Goal: Communication & Community: Answer question/provide support

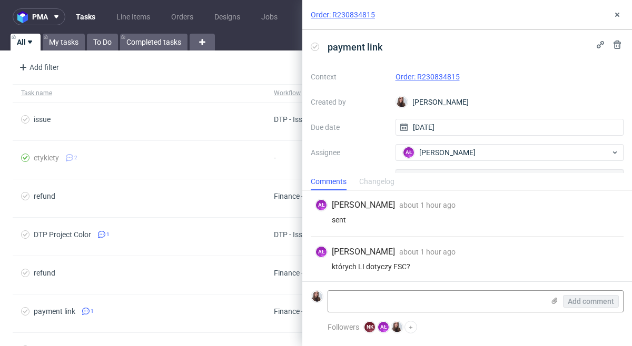
scroll to position [2, 0]
click at [457, 294] on textarea at bounding box center [436, 301] width 216 height 21
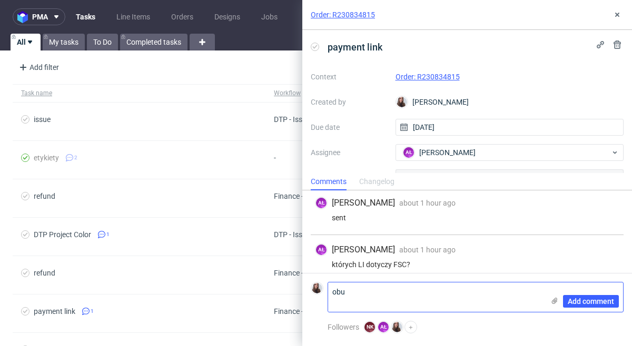
scroll to position [0, 0]
type textarea "obu"
click at [570, 302] on span "Add comment" at bounding box center [591, 301] width 46 height 7
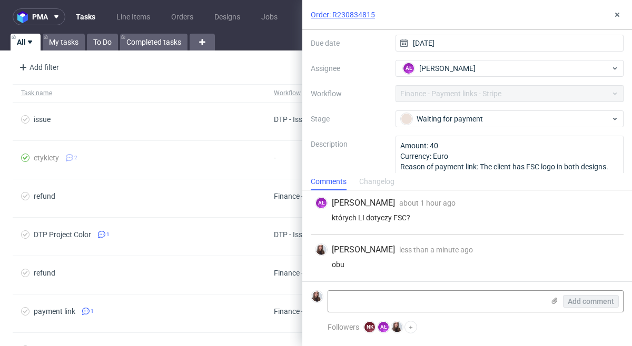
scroll to position [106, 0]
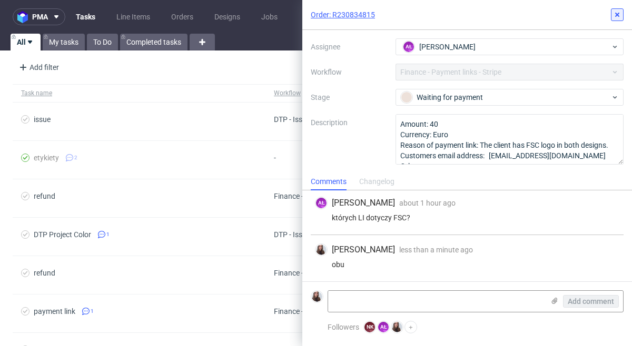
click at [620, 13] on icon at bounding box center [617, 15] width 8 height 8
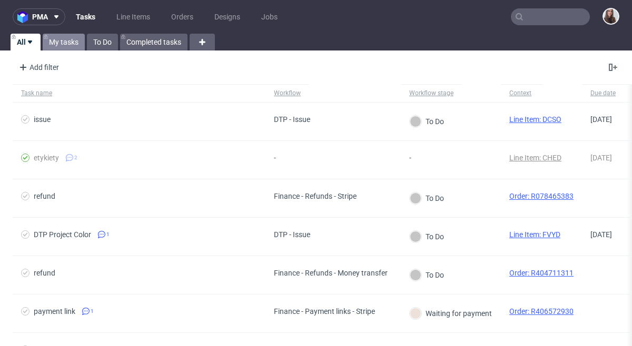
click at [63, 41] on link "My tasks" at bounding box center [64, 42] width 42 height 17
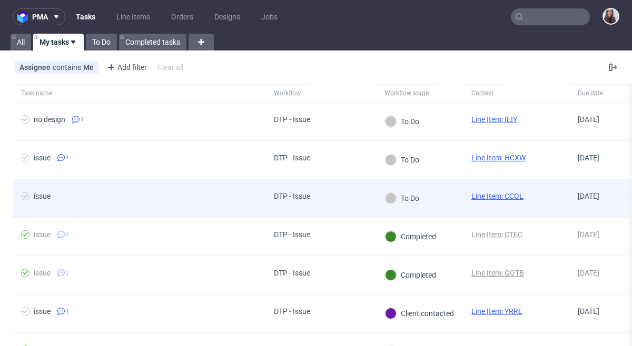
click at [242, 201] on span "issue" at bounding box center [139, 198] width 236 height 13
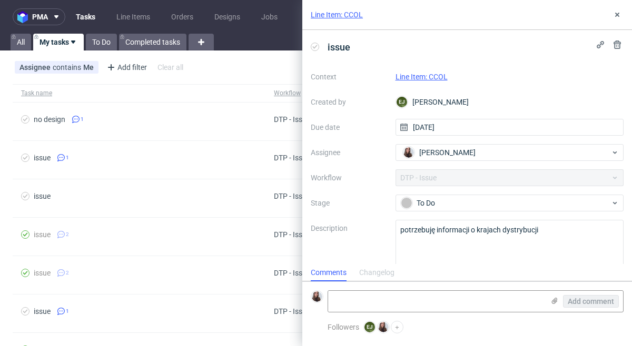
scroll to position [15, 0]
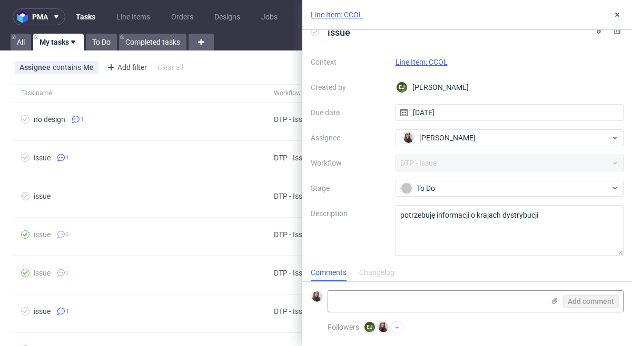
click at [429, 59] on link "Line Item: CCOL" at bounding box center [421, 62] width 52 height 8
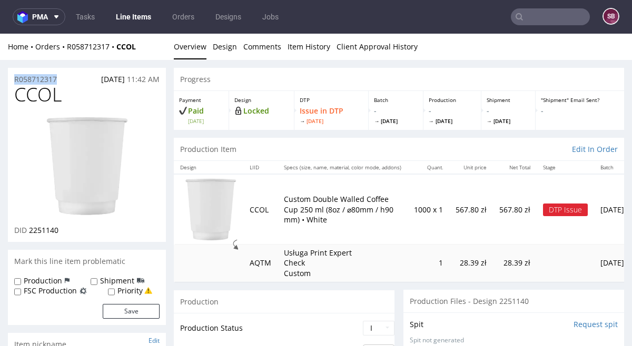
drag, startPoint x: 67, startPoint y: 78, endPoint x: 9, endPoint y: 73, distance: 58.2
click at [9, 73] on div "R058712317 20.08.2025 11:42 AM" at bounding box center [87, 76] width 158 height 17
copy p "R058712317"
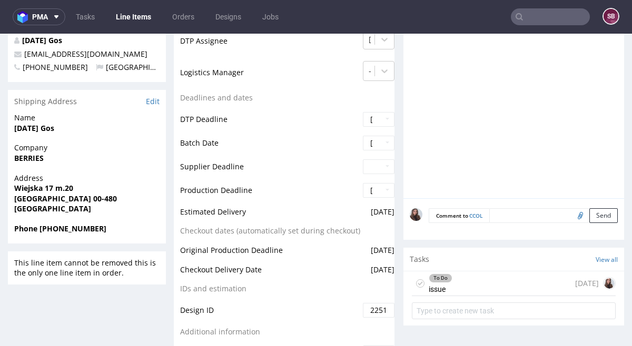
scroll to position [437, 0]
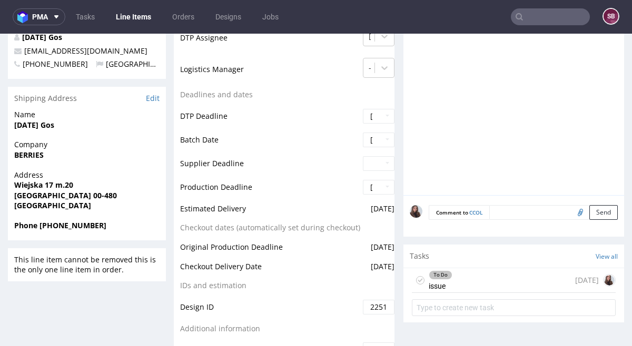
click at [463, 276] on div "To Do issue [DATE]" at bounding box center [514, 281] width 204 height 25
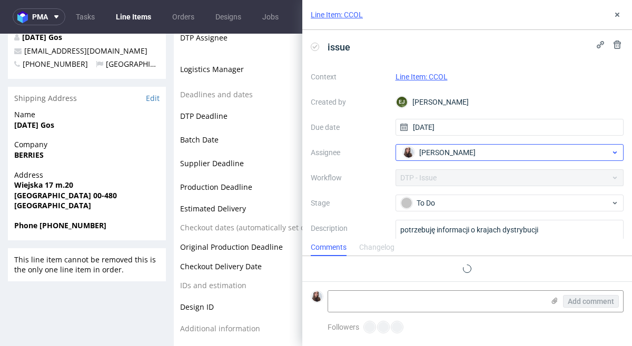
scroll to position [8, 0]
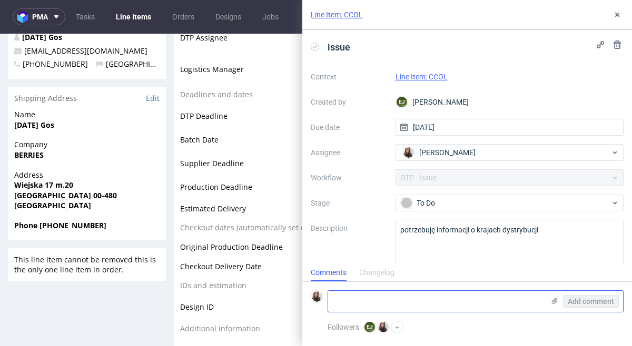
click at [405, 298] on textarea at bounding box center [436, 301] width 216 height 21
paste textarea "https://app-eu1.hubspot.com/contacts/25600958/record/0-5/212685457621/"
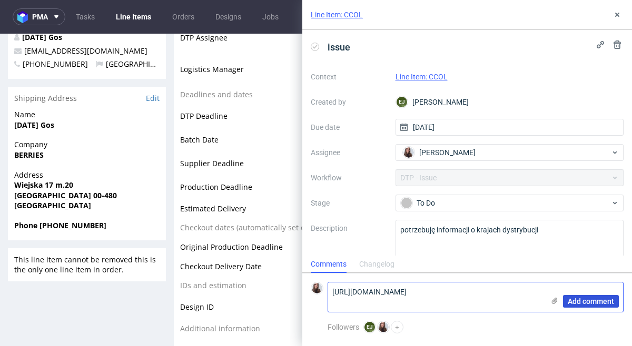
type textarea "https://app-eu1.hubspot.com/contacts/25600958/record/0-5/212685457621/"
click at [594, 304] on span "Add comment" at bounding box center [591, 301] width 46 height 7
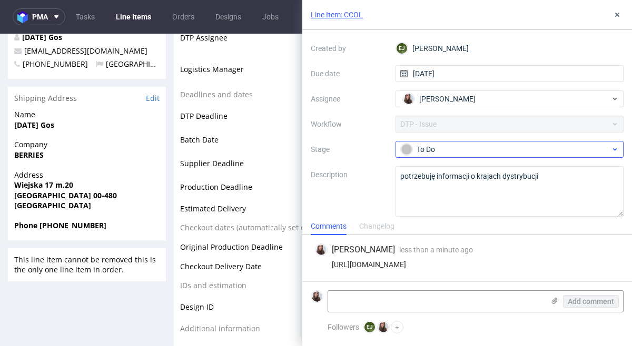
scroll to position [56, 0]
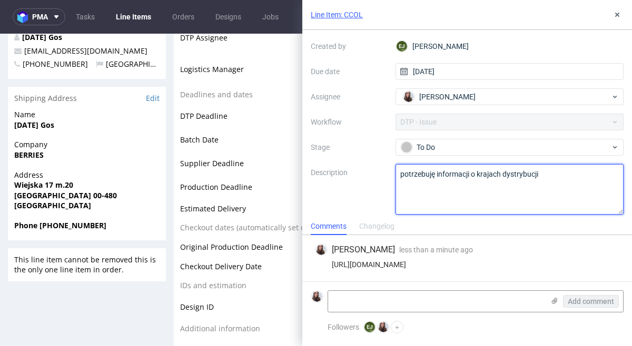
drag, startPoint x: 546, startPoint y: 171, endPoint x: 322, endPoint y: 170, distance: 224.3
click at [322, 170] on div "Context Line Item: CCOL Created by EJ Elżbieta Jelińska Due date 25/08/2025 Ass…" at bounding box center [467, 114] width 313 height 202
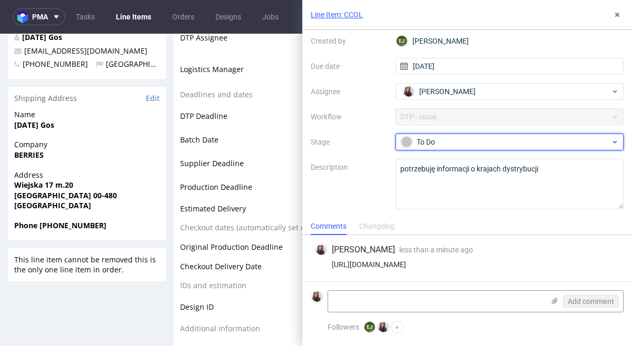
click at [435, 141] on div "To Do" at bounding box center [506, 142] width 210 height 12
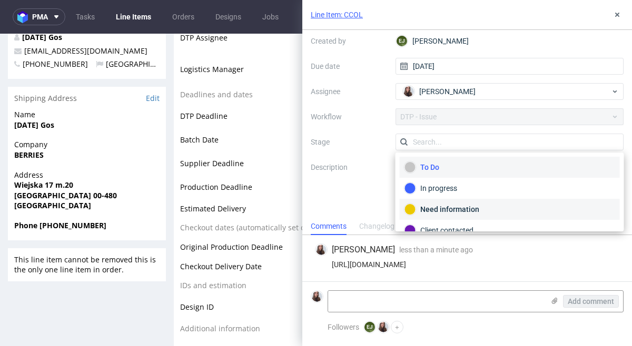
scroll to position [61, 0]
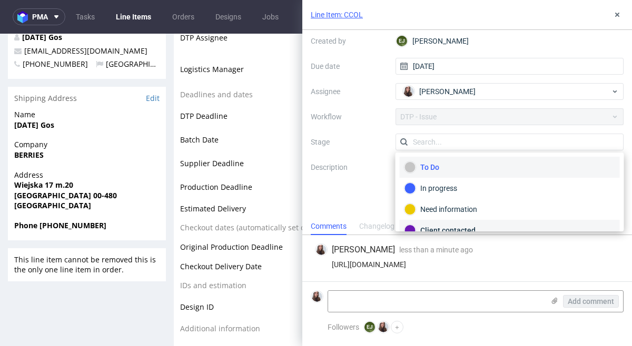
click at [467, 222] on div "Client contacted" at bounding box center [510, 230] width 220 height 21
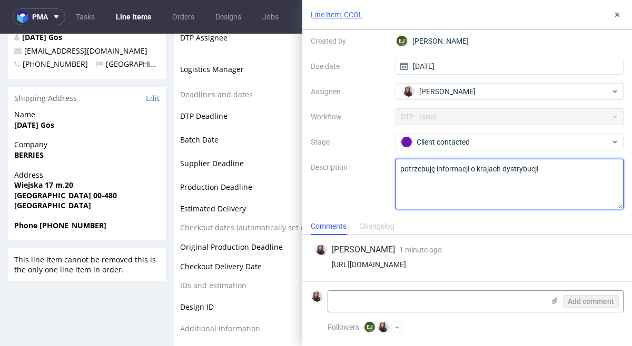
drag, startPoint x: 564, startPoint y: 172, endPoint x: 385, endPoint y: 166, distance: 179.6
click at [385, 166] on div "Context Line Item: CCOL Created by EJ Elżbieta Jelińska Due date 25/08/2025 Ass…" at bounding box center [467, 108] width 313 height 202
drag, startPoint x: 548, startPoint y: 173, endPoint x: 377, endPoint y: 163, distance: 171.4
click at [377, 163] on div "Context Line Item: CCOL Created by EJ Elżbieta Jelińska Due date 25/08/2025 Ass…" at bounding box center [467, 108] width 313 height 202
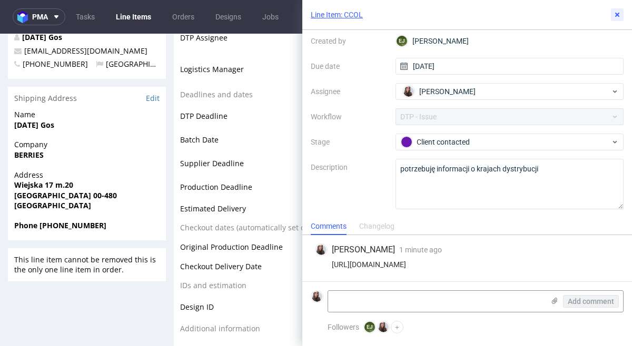
drag, startPoint x: 615, startPoint y: 14, endPoint x: 566, endPoint y: 21, distance: 50.0
click at [615, 14] on use at bounding box center [617, 15] width 4 height 4
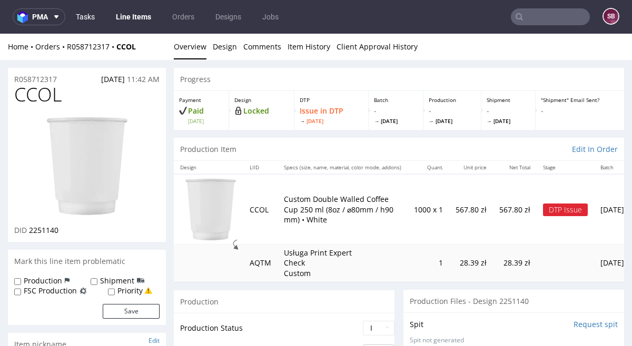
click at [87, 15] on link "Tasks" at bounding box center [85, 16] width 32 height 17
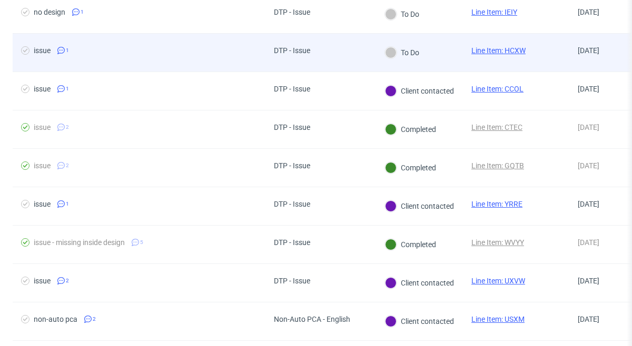
scroll to position [108, 0]
click at [249, 58] on div "issue 1" at bounding box center [139, 52] width 253 height 38
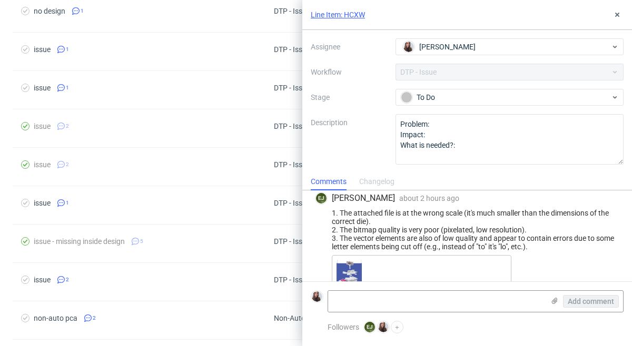
scroll to position [6, 0]
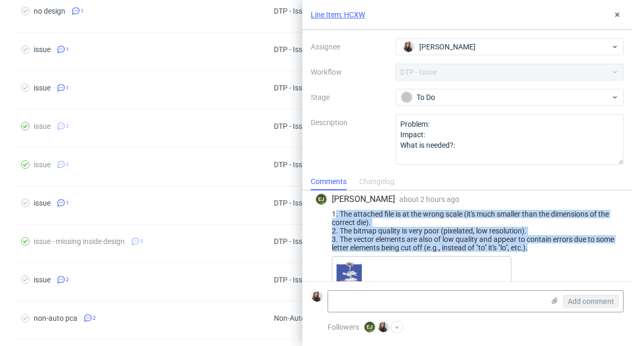
drag, startPoint x: 334, startPoint y: 212, endPoint x: 546, endPoint y: 246, distance: 214.3
click at [545, 245] on div "1. The attached file is at the wrong scale (it's much smaller than the dimensio…" at bounding box center [467, 231] width 304 height 42
drag, startPoint x: 548, startPoint y: 248, endPoint x: 322, endPoint y: 213, distance: 229.1
click at [322, 213] on div "1. The attached file is at the wrong scale (it's much smaller than the dimensio…" at bounding box center [467, 231] width 304 height 42
copy div "1. The attached file is at the wrong scale (it's much smaller than the dimensio…"
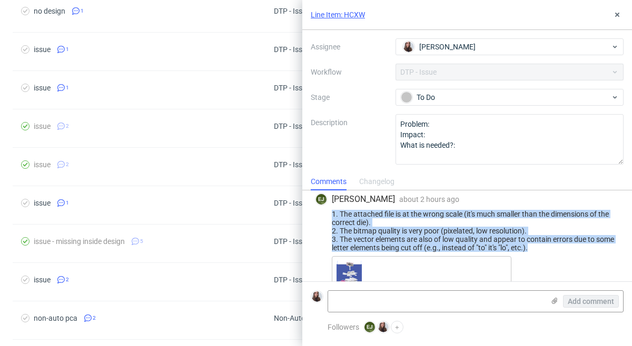
click at [348, 15] on link "Line Item: HCXW" at bounding box center [338, 14] width 54 height 11
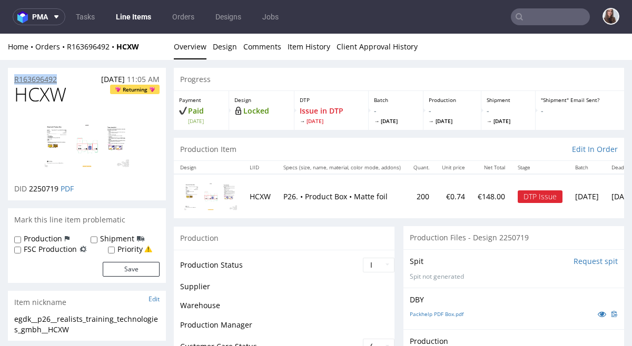
drag, startPoint x: 61, startPoint y: 78, endPoint x: 16, endPoint y: 77, distance: 44.8
click at [16, 77] on div "R163696492 19.08.2025 11:05 AM" at bounding box center [87, 76] width 158 height 17
copy p "R163696492"
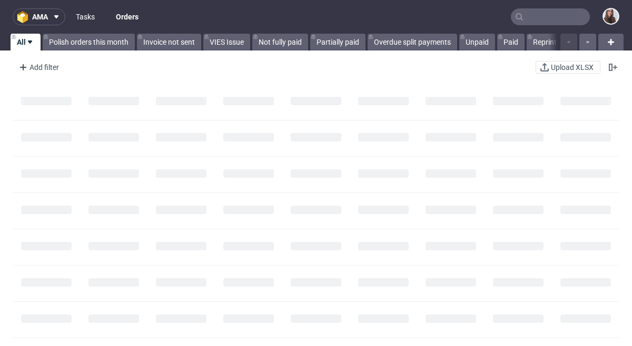
click at [83, 11] on link "Tasks" at bounding box center [85, 16] width 32 height 17
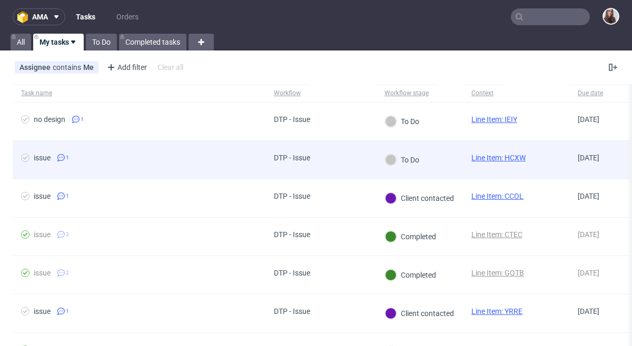
click at [226, 157] on span "issue 1" at bounding box center [139, 160] width 236 height 13
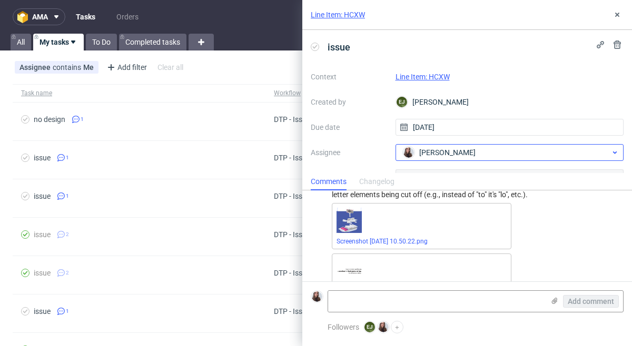
scroll to position [86, 0]
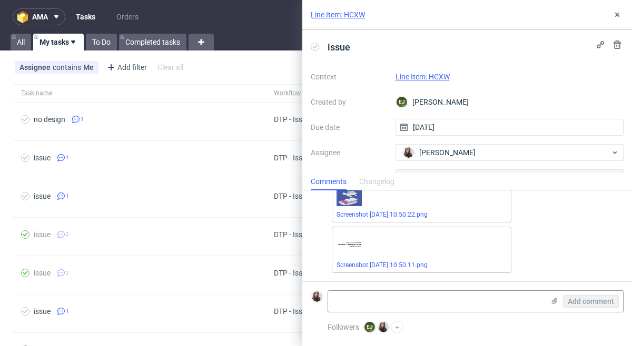
click at [443, 73] on link "Line Item: HCXW" at bounding box center [422, 77] width 54 height 8
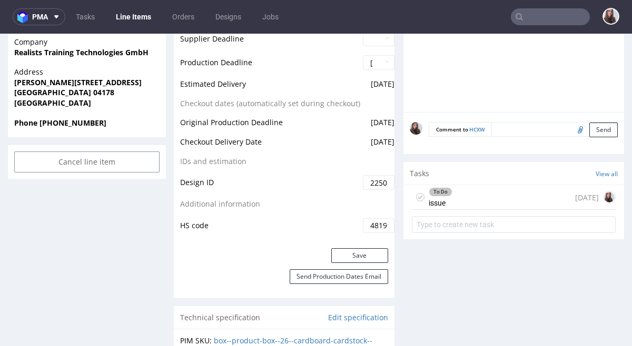
scroll to position [524, 0]
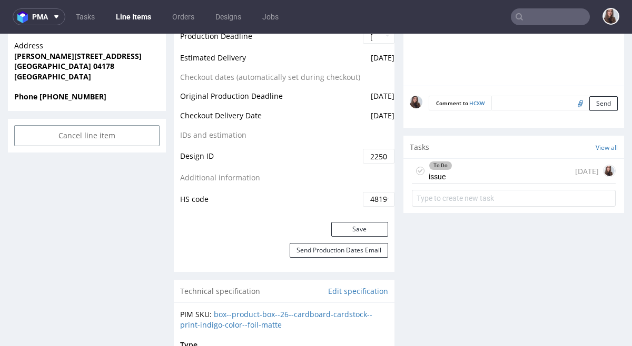
click at [481, 167] on div "To Do issue [DATE]" at bounding box center [514, 171] width 204 height 25
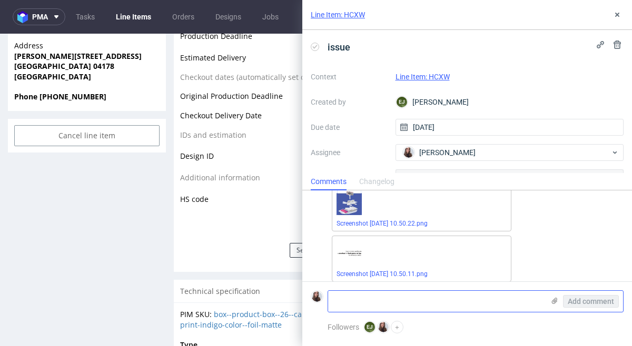
scroll to position [86, 0]
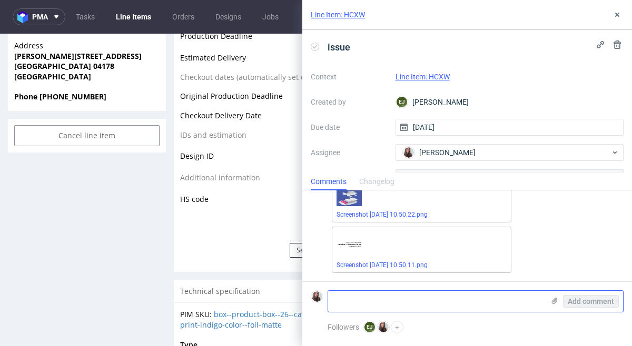
click at [392, 297] on textarea at bounding box center [436, 301] width 216 height 21
paste textarea "[URL][DOMAIN_NAME]"
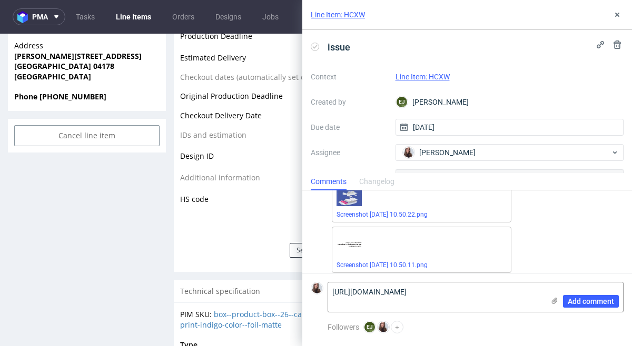
scroll to position [0, 0]
type textarea "[URL][DOMAIN_NAME]"
click at [573, 303] on span "Add comment" at bounding box center [591, 301] width 46 height 7
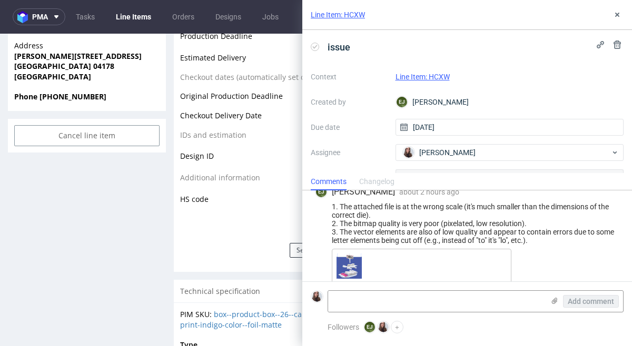
scroll to position [7, 0]
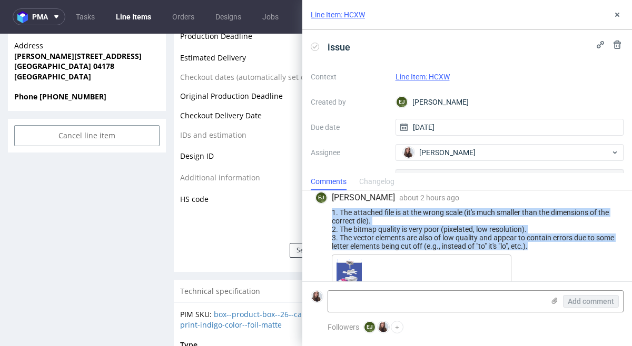
drag, startPoint x: 550, startPoint y: 246, endPoint x: 321, endPoint y: 208, distance: 231.5
click at [323, 209] on div "1. The attached file is at the wrong scale (it's much smaller than the dimensio…" at bounding box center [467, 229] width 304 height 42
copy div "1. The attached file is at the wrong scale (it's much smaller than the dimensio…"
click at [545, 246] on div "1. The attached file is at the wrong scale (it's much smaller than the dimensio…" at bounding box center [467, 229] width 304 height 42
drag, startPoint x: 544, startPoint y: 246, endPoint x: 326, endPoint y: 213, distance: 221.1
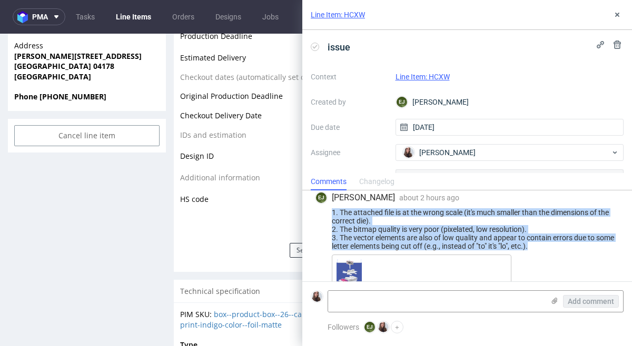
click at [328, 213] on div "1. The attached file is at the wrong scale (it's much smaller than the dimensio…" at bounding box center [467, 229] width 304 height 42
copy div "1. The attached file is at the wrong scale (it's much smaller than the dimensio…"
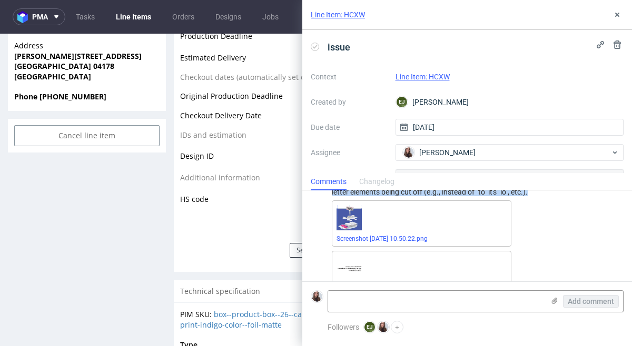
scroll to position [69, 0]
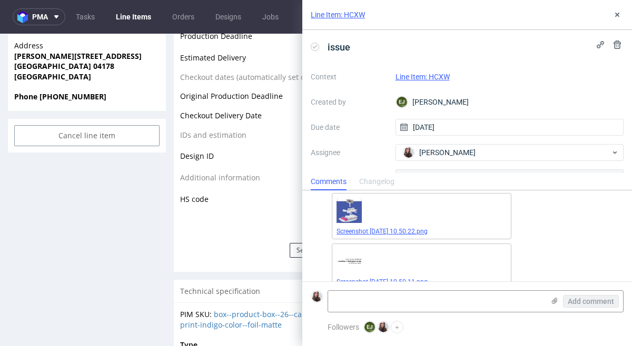
click at [427, 230] on link "Screenshot 2025-08-25 at 10.50.22.png" at bounding box center [381, 231] width 91 height 7
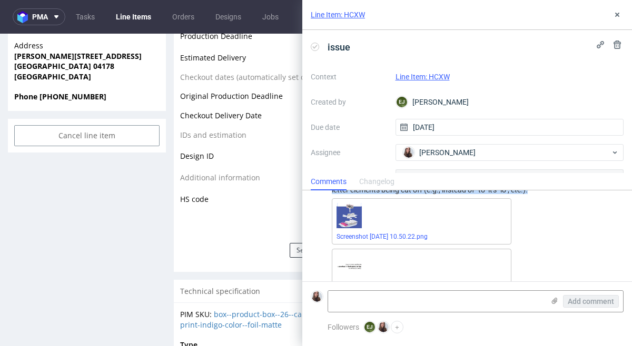
scroll to position [57, 0]
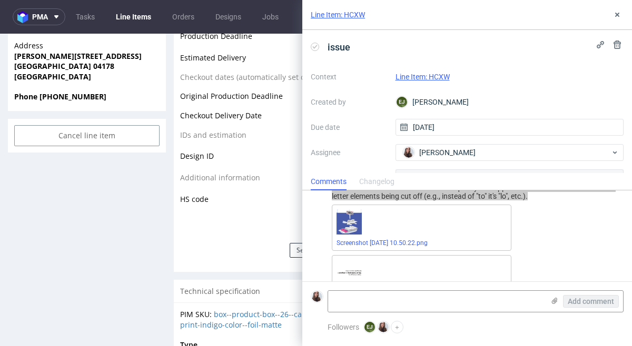
drag, startPoint x: 423, startPoint y: 241, endPoint x: 434, endPoint y: 238, distance: 10.9
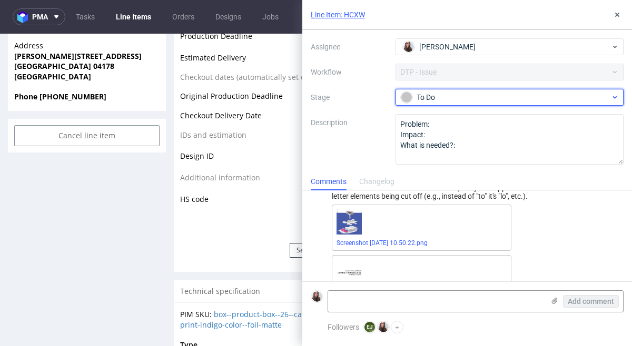
click at [461, 104] on div "To Do" at bounding box center [509, 97] width 228 height 17
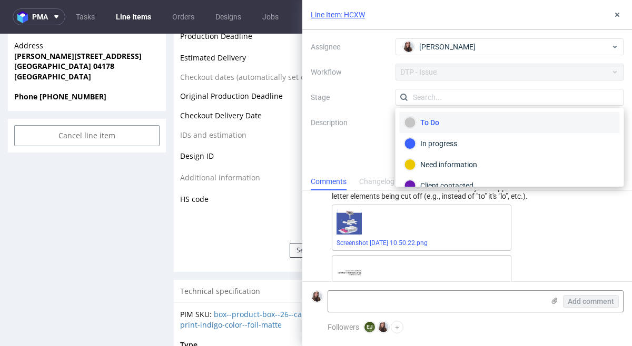
scroll to position [106, 0]
click at [471, 177] on div "Client contacted" at bounding box center [510, 185] width 220 height 21
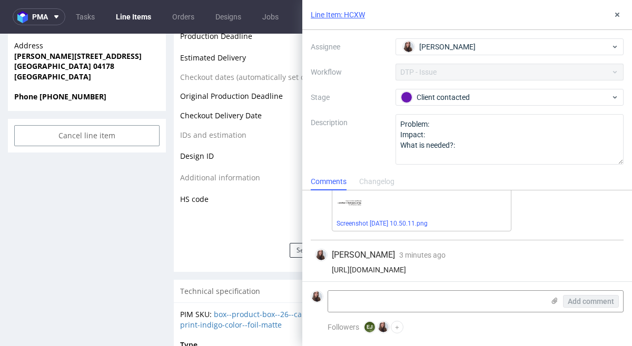
scroll to position [133, 0]
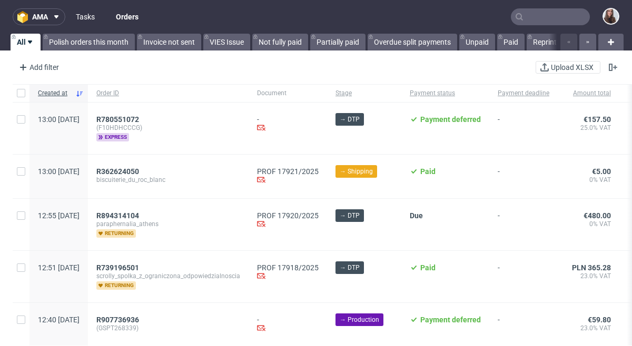
click at [82, 17] on link "Tasks" at bounding box center [85, 16] width 32 height 17
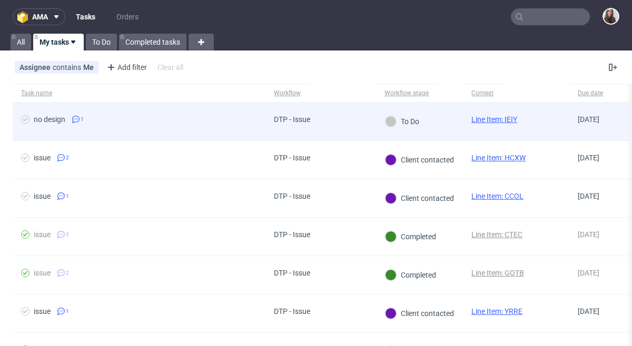
scroll to position [0, 5]
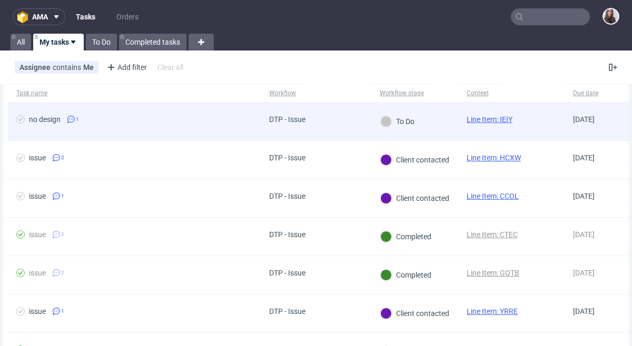
click at [242, 115] on span "no design 1" at bounding box center [134, 121] width 236 height 13
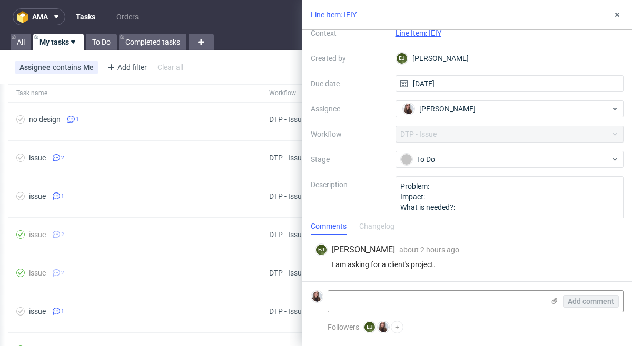
scroll to position [61, 0]
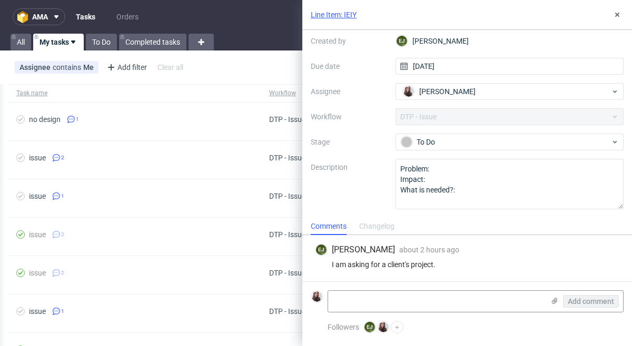
click at [334, 16] on link "Line Item: IEIY" at bounding box center [334, 14] width 46 height 11
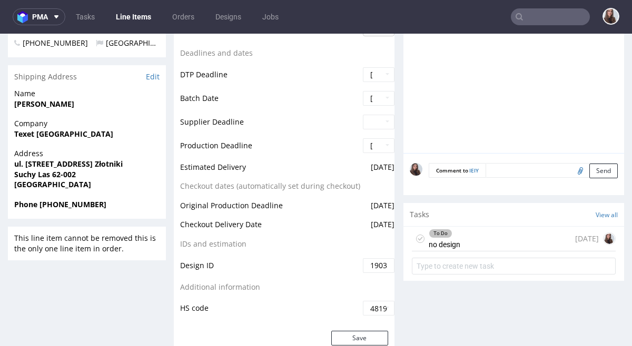
scroll to position [430, 0]
drag, startPoint x: 493, startPoint y: 248, endPoint x: 493, endPoint y: 281, distance: 33.2
click at [493, 248] on div "To Do no design [DATE]" at bounding box center [514, 239] width 204 height 25
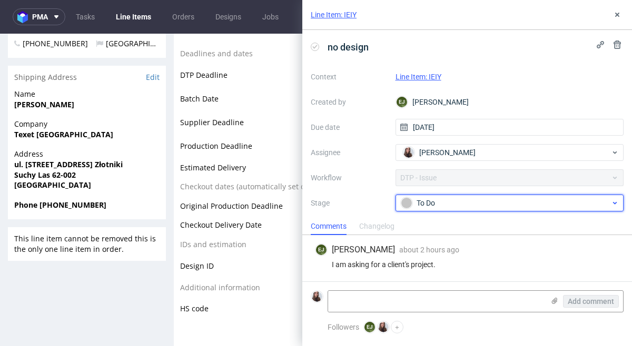
click at [443, 201] on div "To Do" at bounding box center [506, 203] width 210 height 12
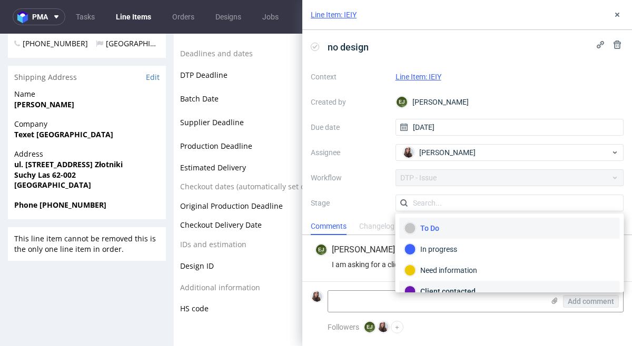
click at [457, 288] on div "Client contacted" at bounding box center [509, 292] width 211 height 12
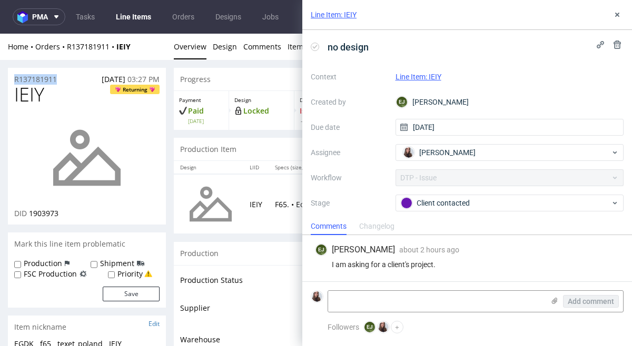
drag, startPoint x: 58, startPoint y: 78, endPoint x: 13, endPoint y: 75, distance: 44.8
click at [13, 75] on div "R137181911 [DATE] 03:27 PM" at bounding box center [87, 76] width 158 height 17
copy p "R137181911"
click at [482, 312] on textarea at bounding box center [436, 301] width 216 height 21
paste textarea "[URL][DOMAIN_NAME]"
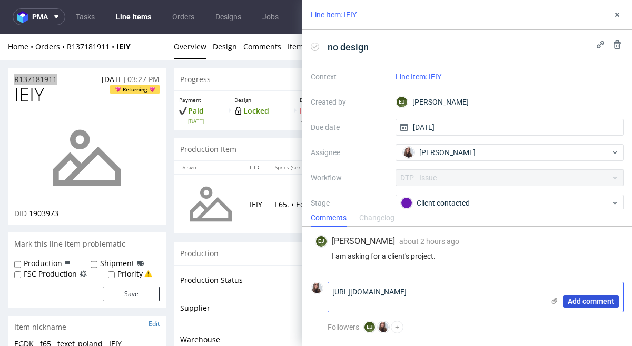
type textarea "[URL][DOMAIN_NAME]"
click at [591, 307] on button "Add comment" at bounding box center [591, 301] width 56 height 13
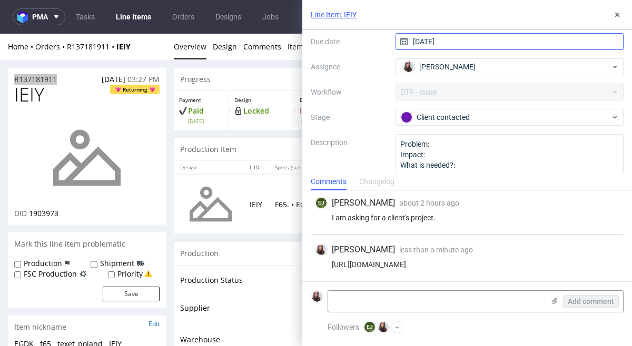
scroll to position [106, 0]
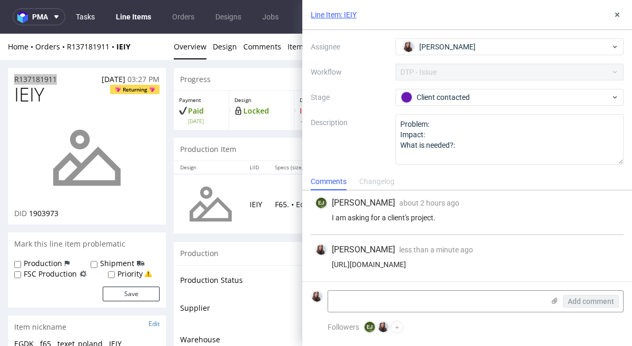
click at [76, 13] on link "Tasks" at bounding box center [85, 16] width 32 height 17
